Goal: Entertainment & Leisure: Browse casually

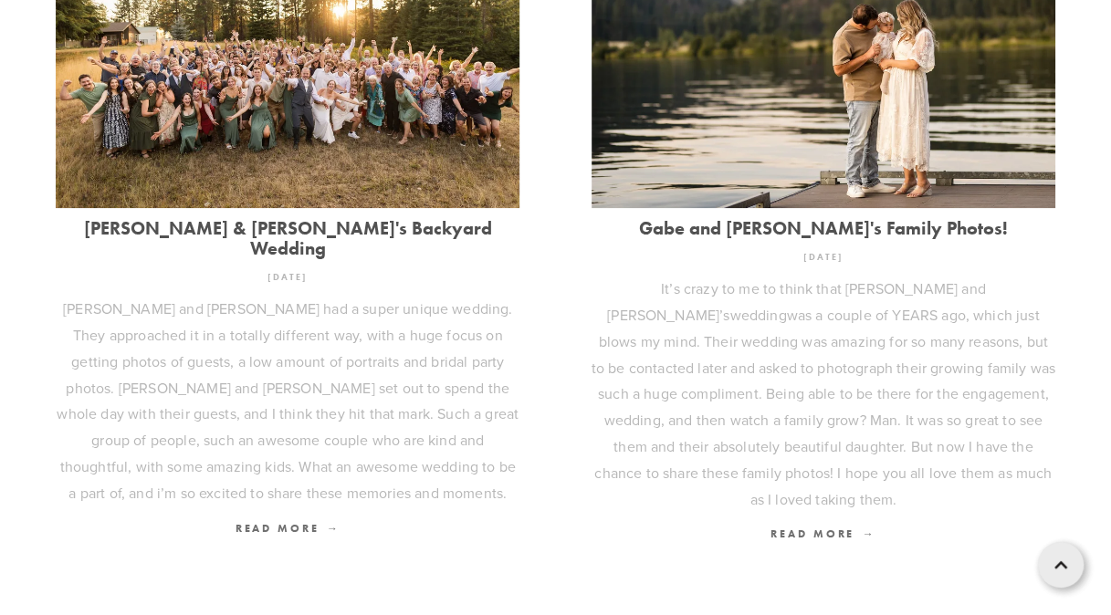
scroll to position [735, 0]
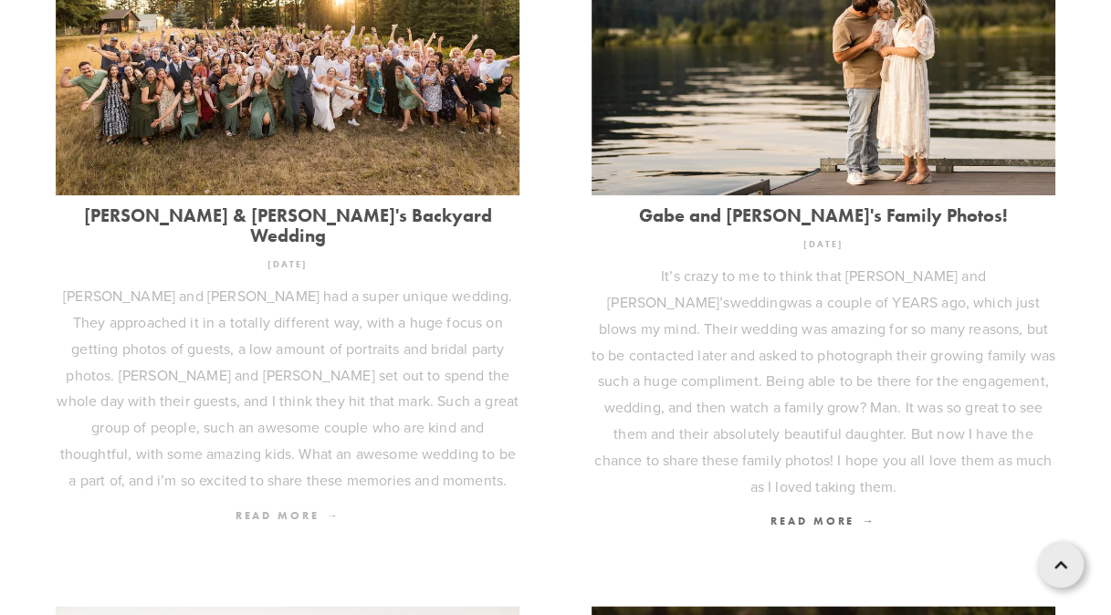
click at [274, 509] on span "Read More" at bounding box center [288, 516] width 105 height 14
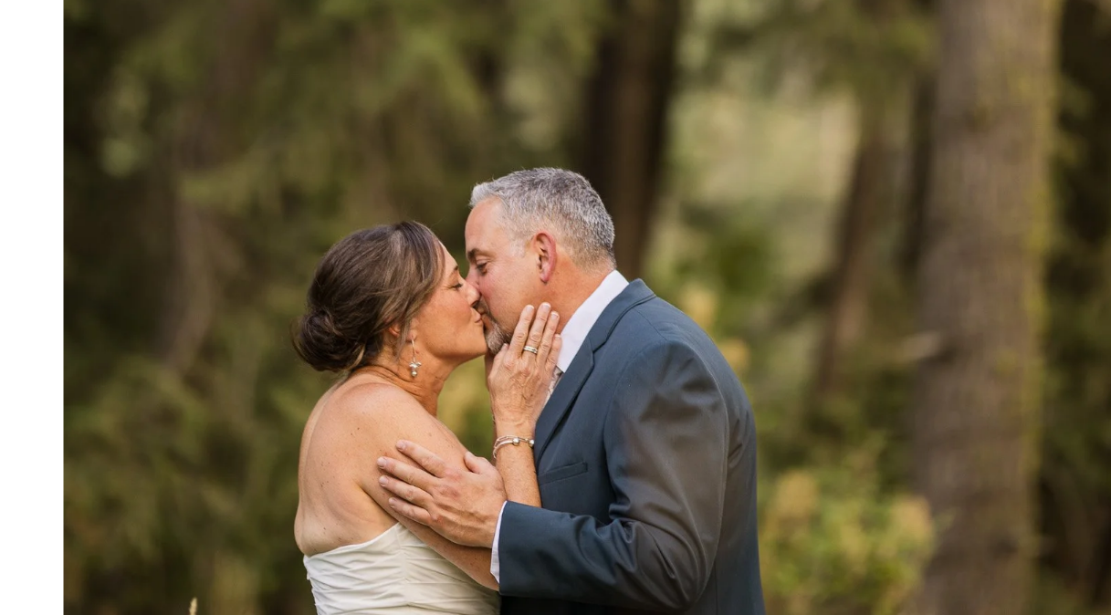
scroll to position [22861, 0]
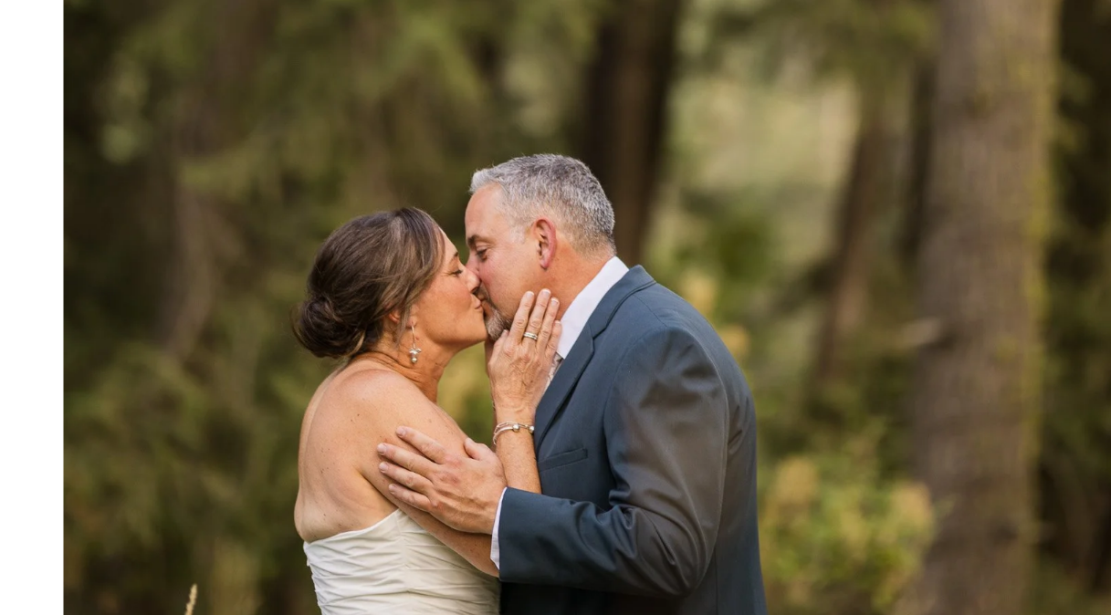
drag, startPoint x: 981, startPoint y: 604, endPoint x: 748, endPoint y: 527, distance: 245.4
click at [748, 527] on img at bounding box center [556, 28] width 1000 height 1499
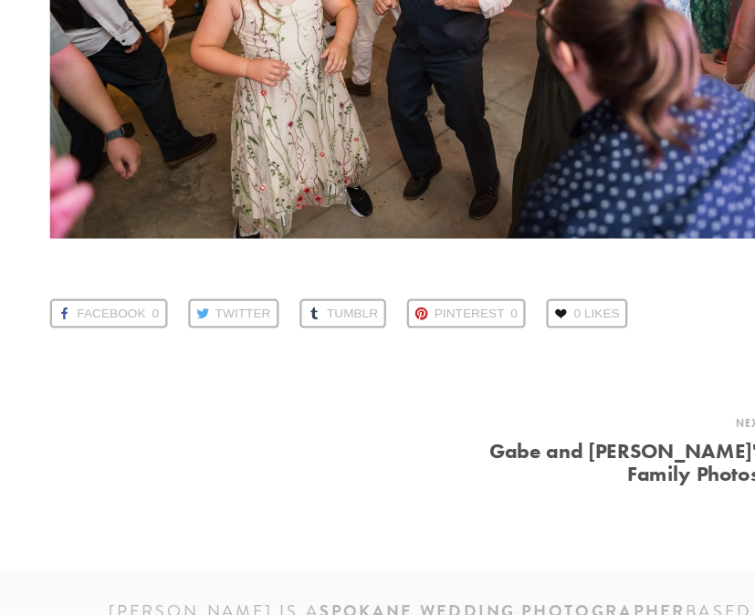
scroll to position [47879, 0]
